Goal: Find specific page/section: Find specific page/section

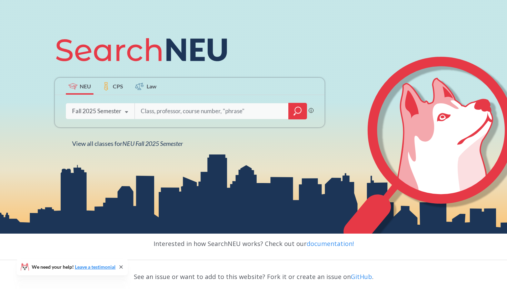
scroll to position [96, 0]
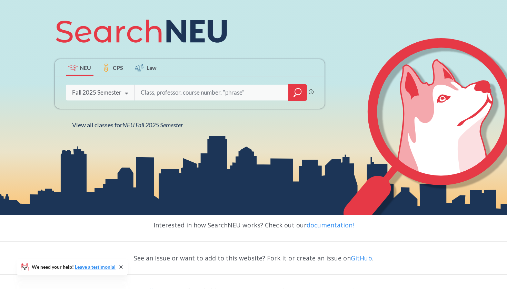
click at [177, 92] on input "search" at bounding box center [211, 92] width 143 height 14
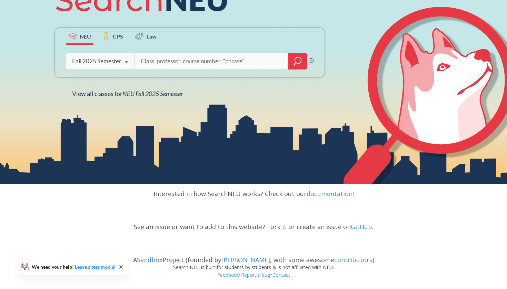
scroll to position [128, 0]
click at [122, 39] on span "CPS" at bounding box center [118, 36] width 10 height 8
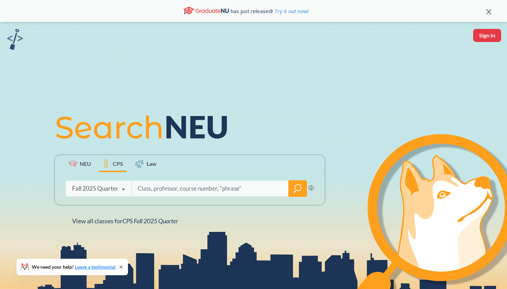
click at [141, 166] on icon at bounding box center [139, 164] width 8 height 8
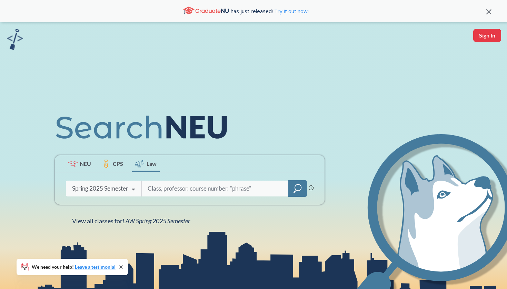
click at [80, 159] on label "NEU" at bounding box center [80, 163] width 28 height 17
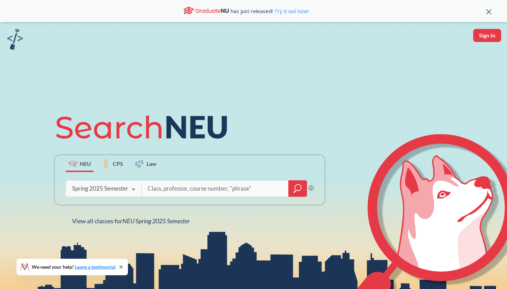
click at [489, 6] on div "has just released! Try it out now!" at bounding box center [253, 11] width 507 height 22
click at [489, 7] on div "has just released! Try it out now!" at bounding box center [253, 11] width 507 height 22
